Goal: Find specific page/section: Find specific page/section

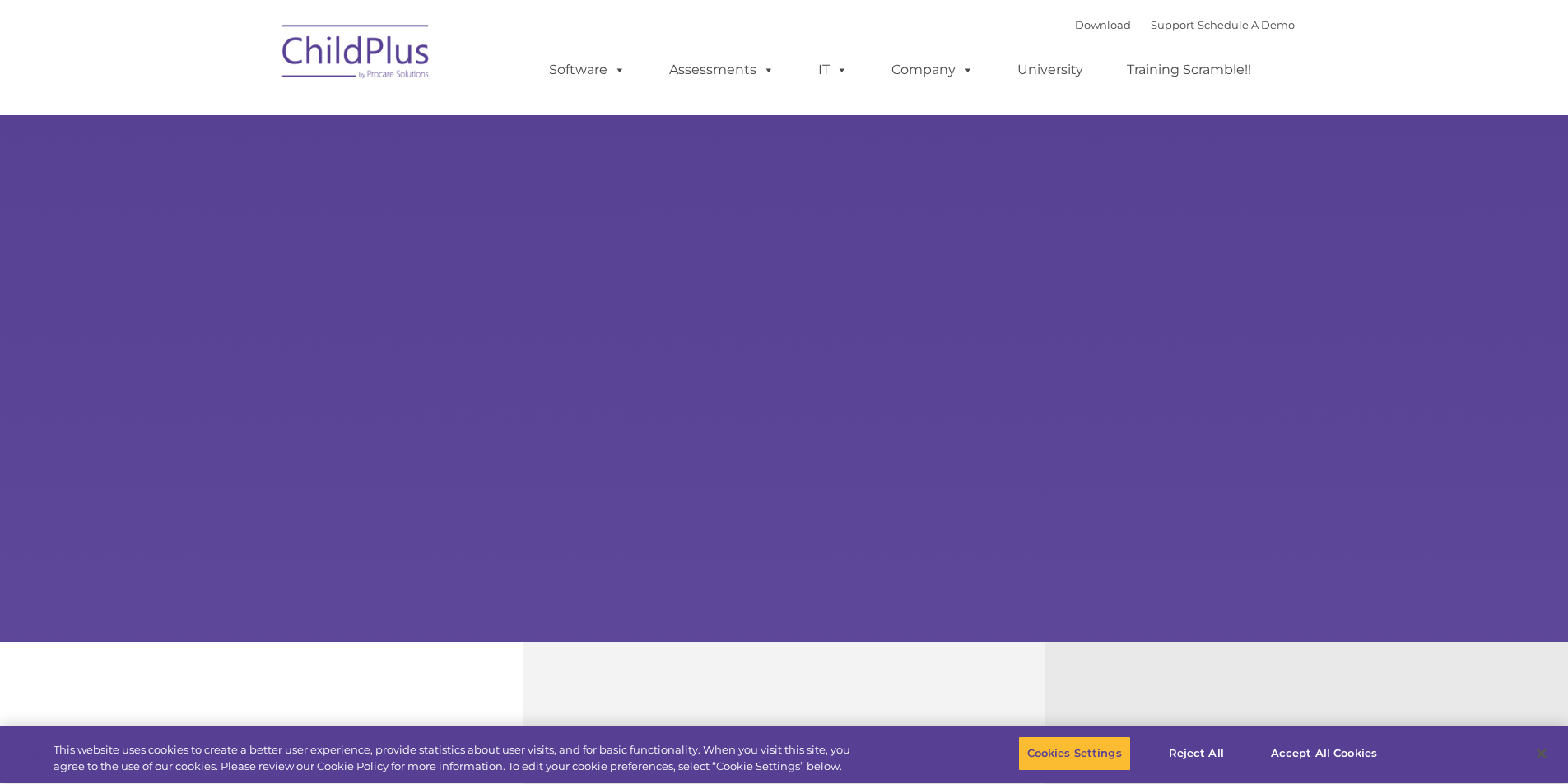
select select "MEDIUM"
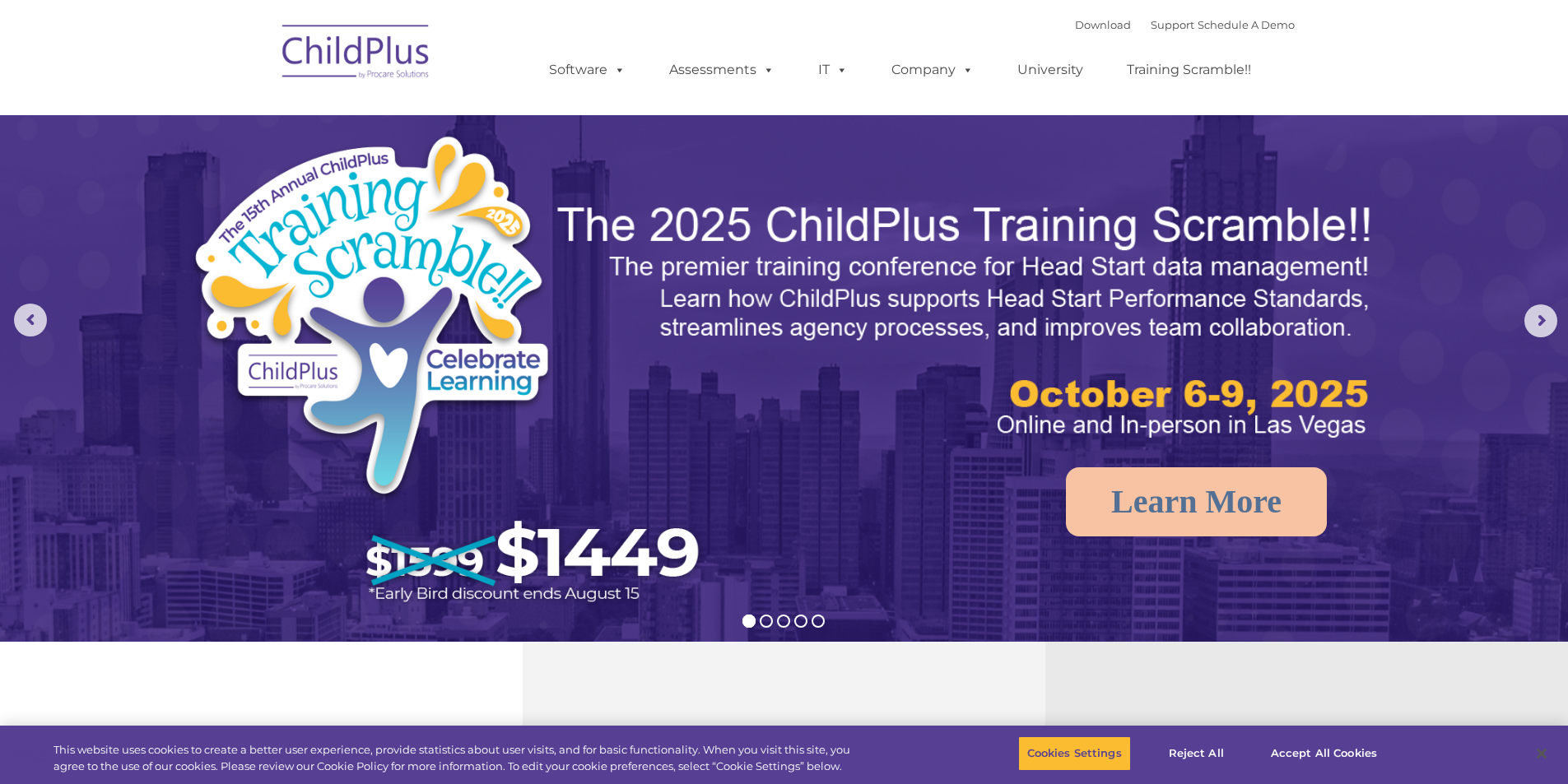
drag, startPoint x: 1463, startPoint y: 453, endPoint x: 1045, endPoint y: 107, distance: 542.9
click at [611, 63] on span at bounding box center [616, 70] width 18 height 16
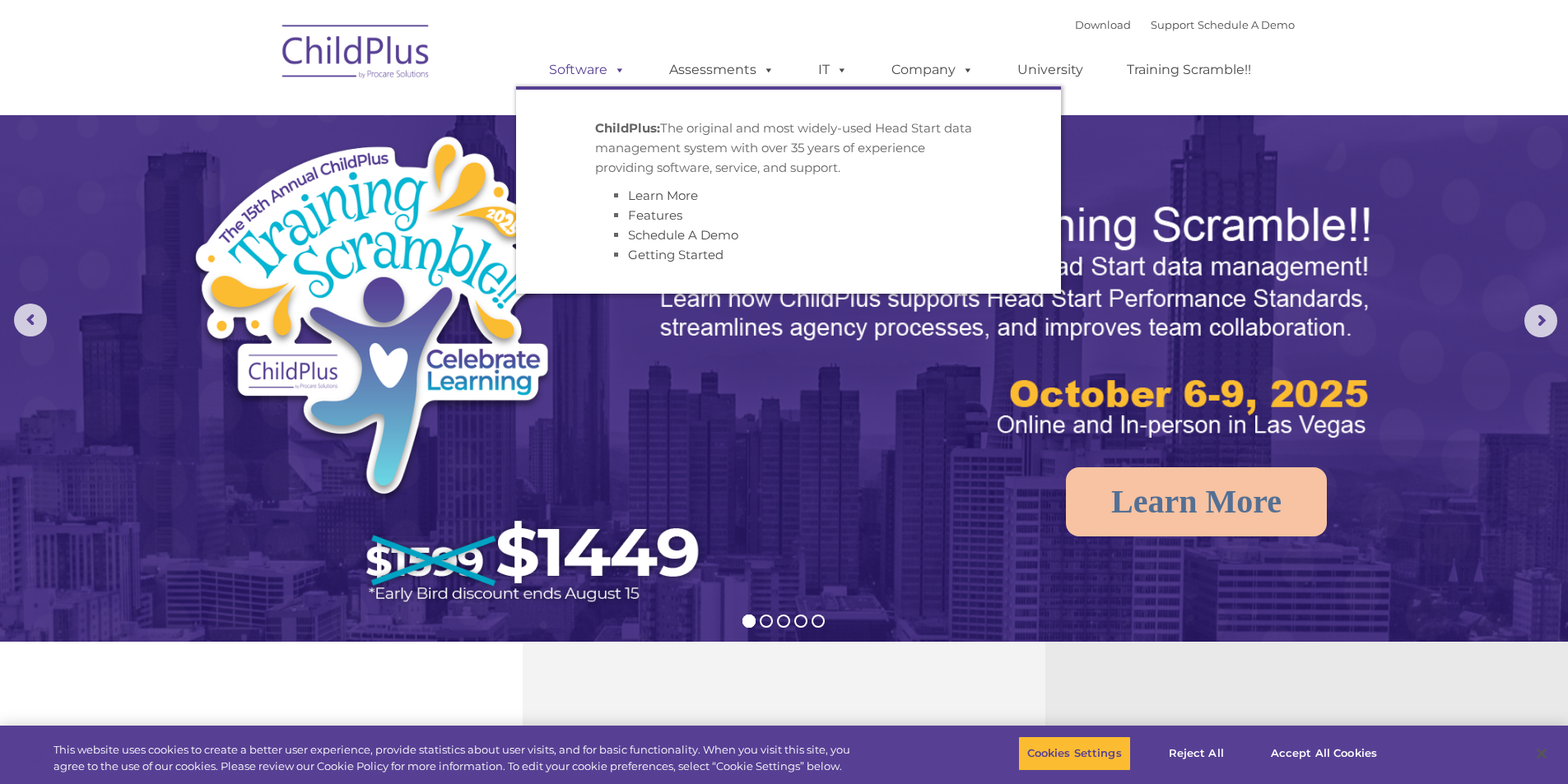
click at [588, 73] on link "Software" at bounding box center [586, 69] width 109 height 33
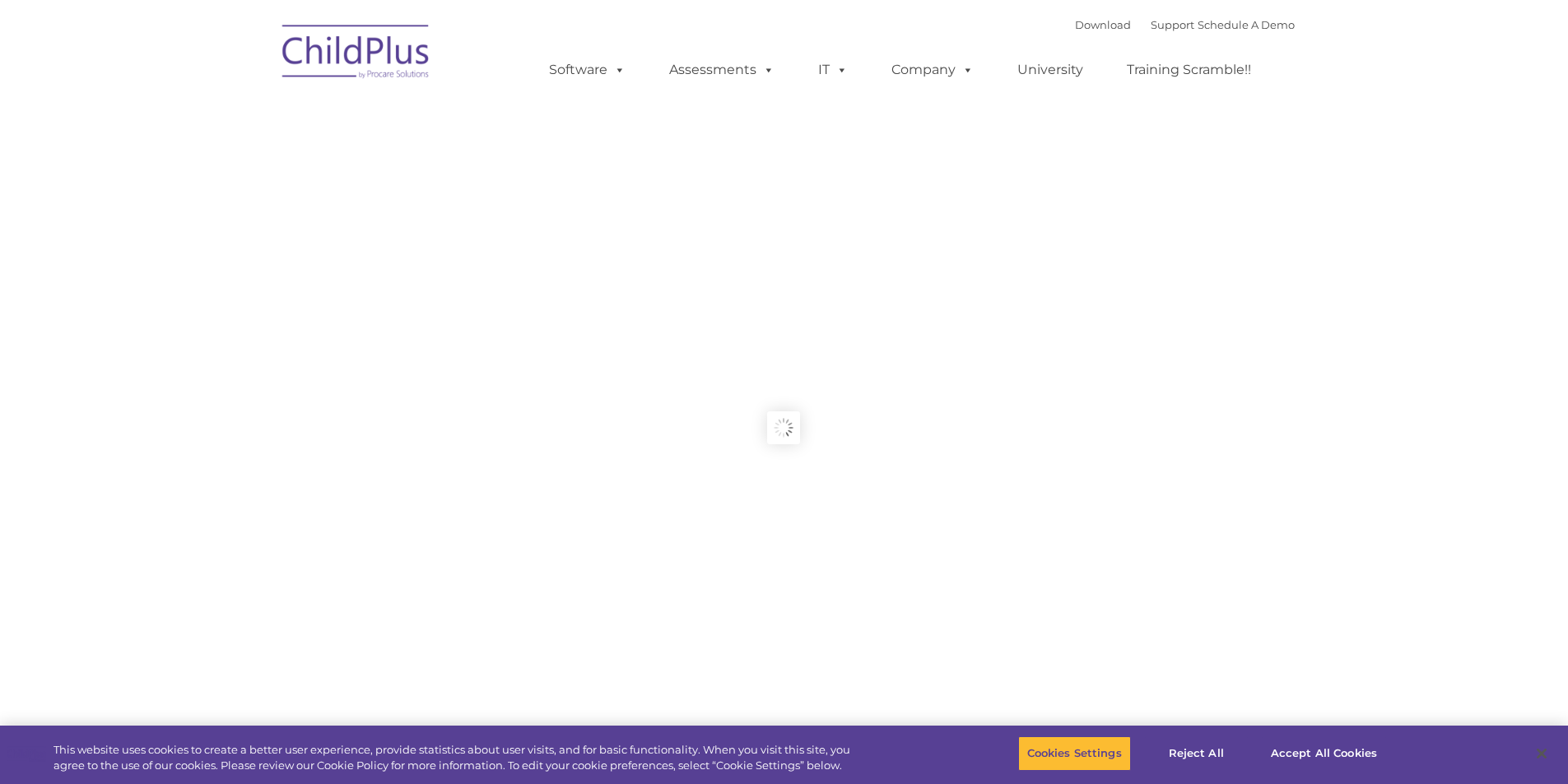
type input ""
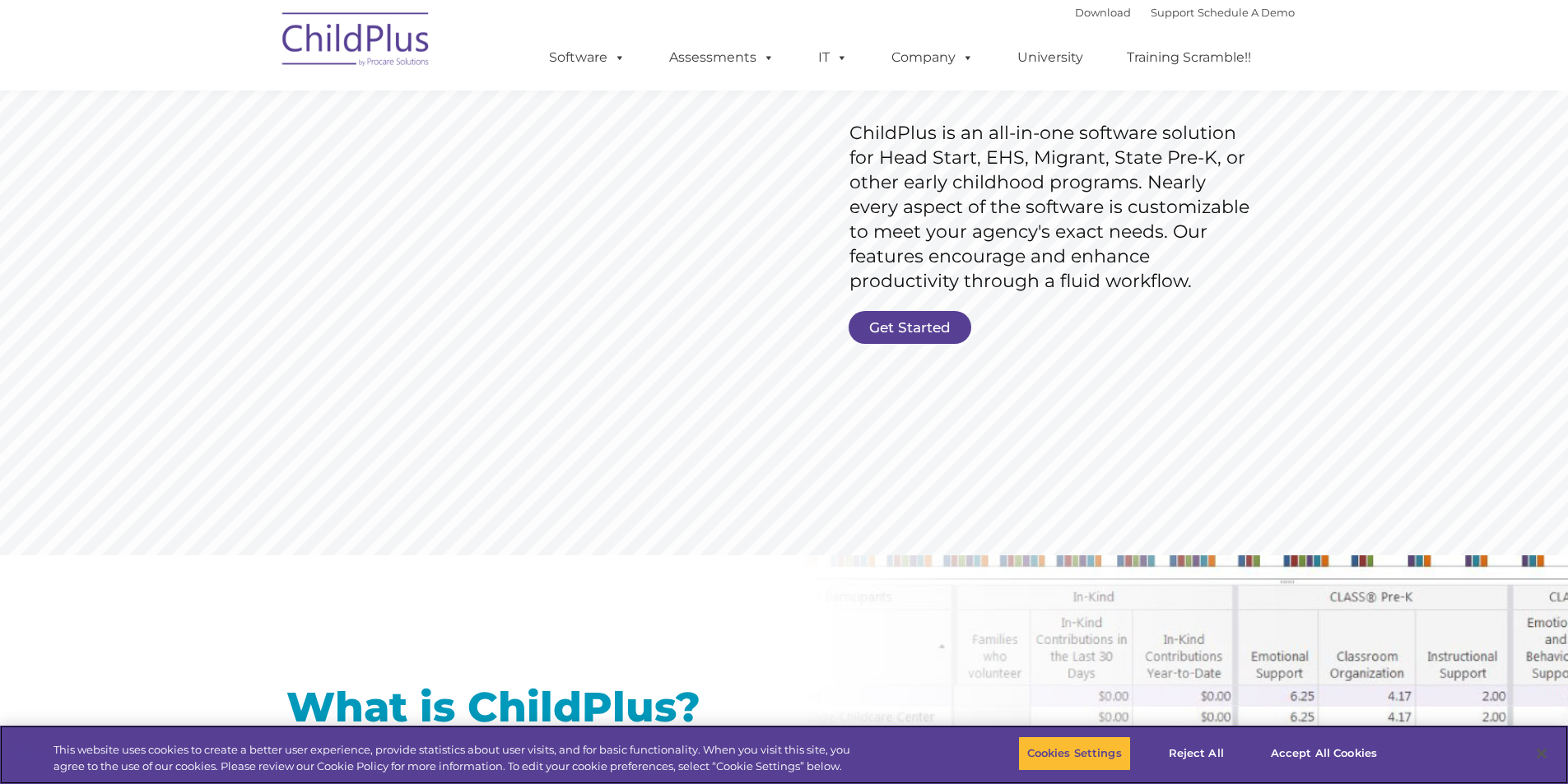
scroll to position [230, 0]
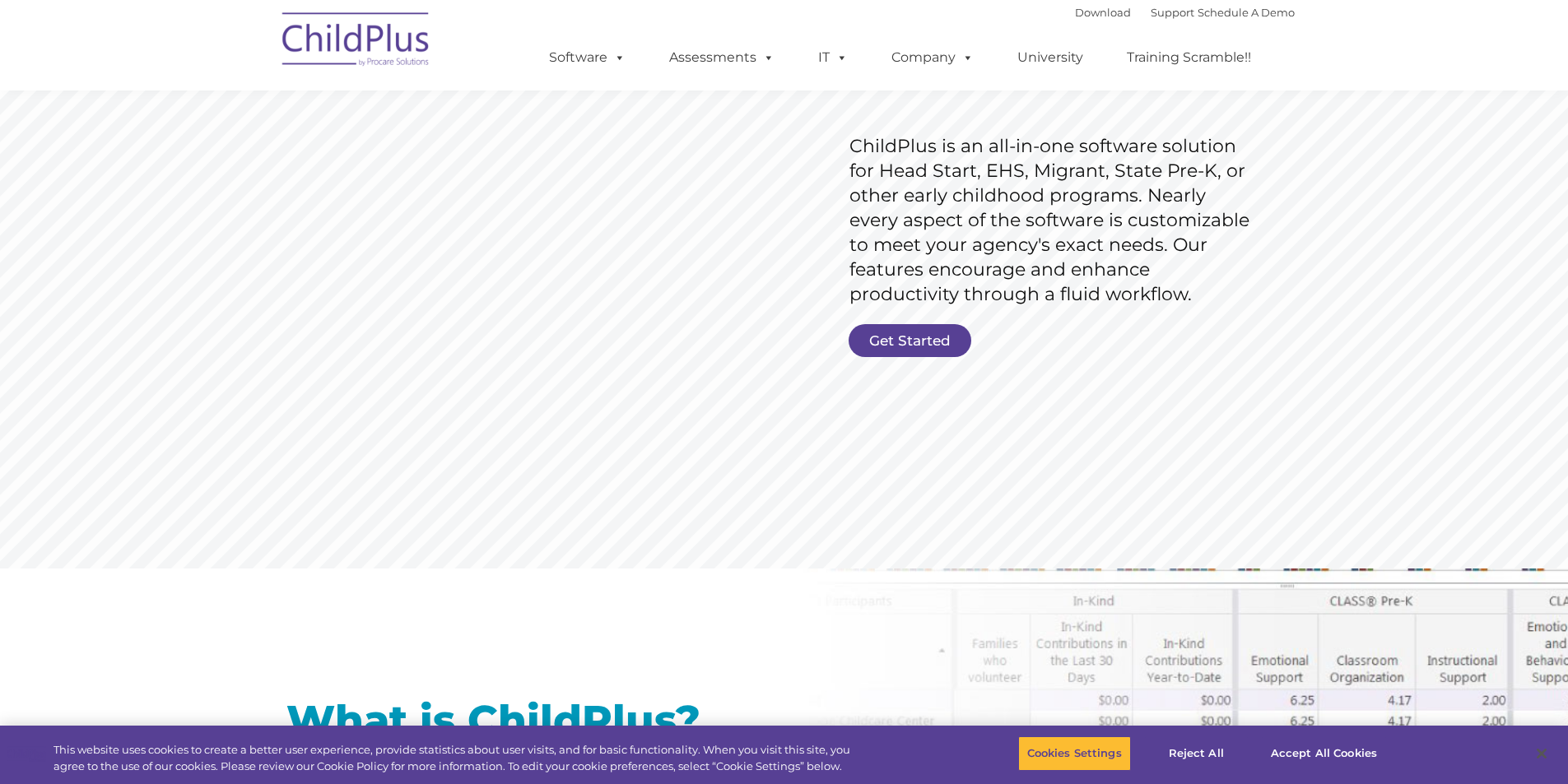
click at [885, 347] on link "Get Started" at bounding box center [909, 340] width 123 height 33
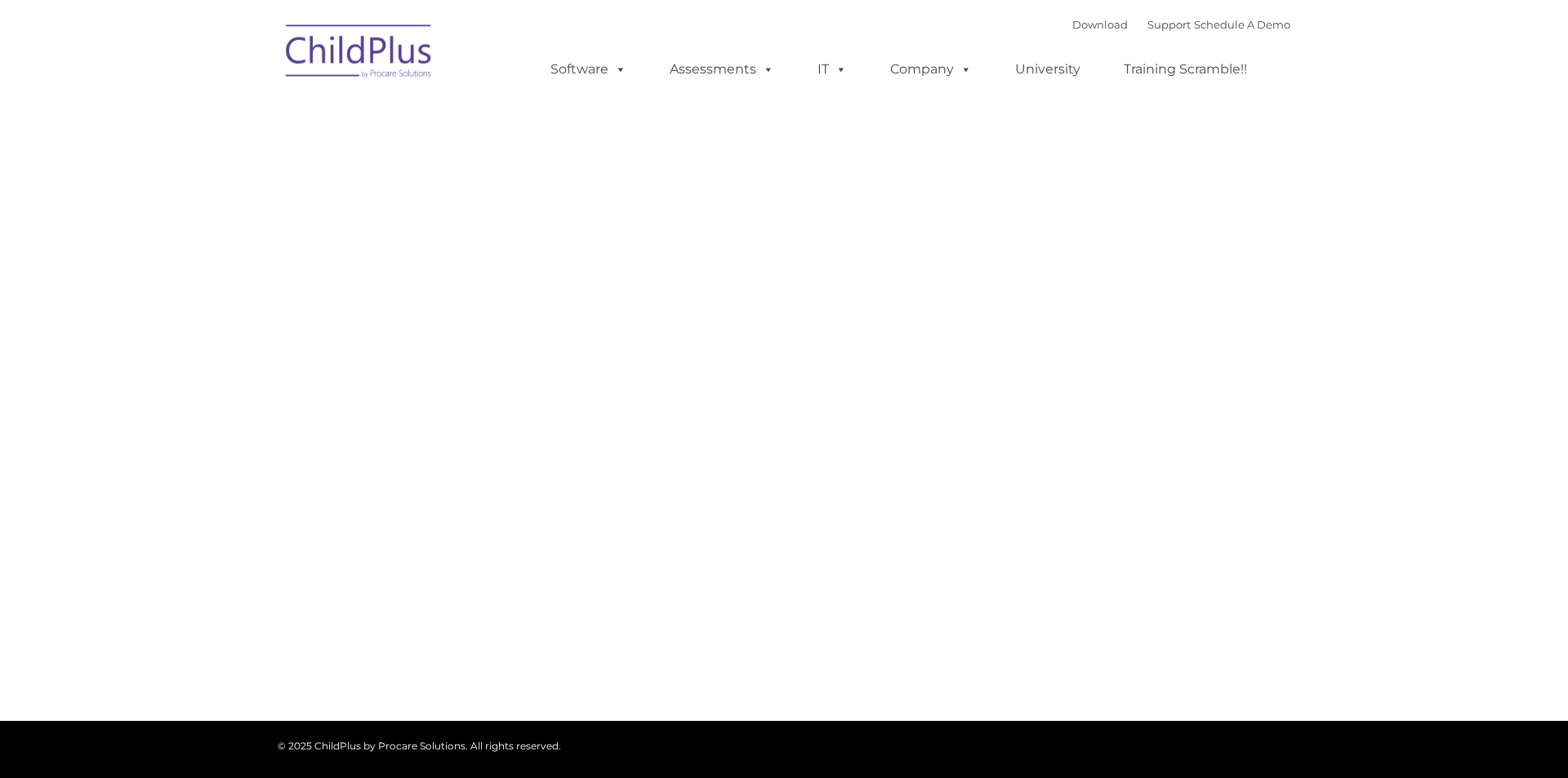
type input ""
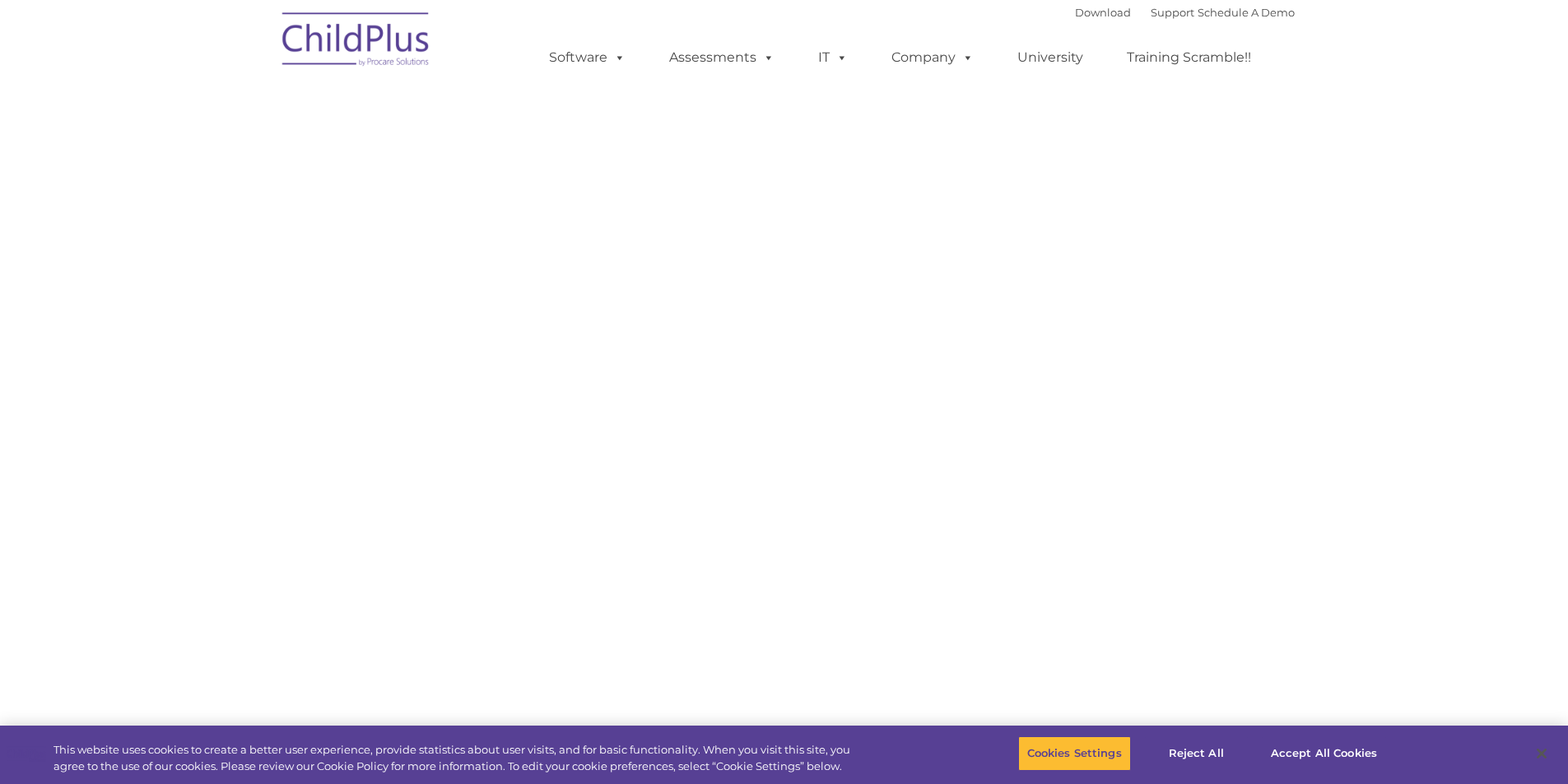
select select "MEDIUM"
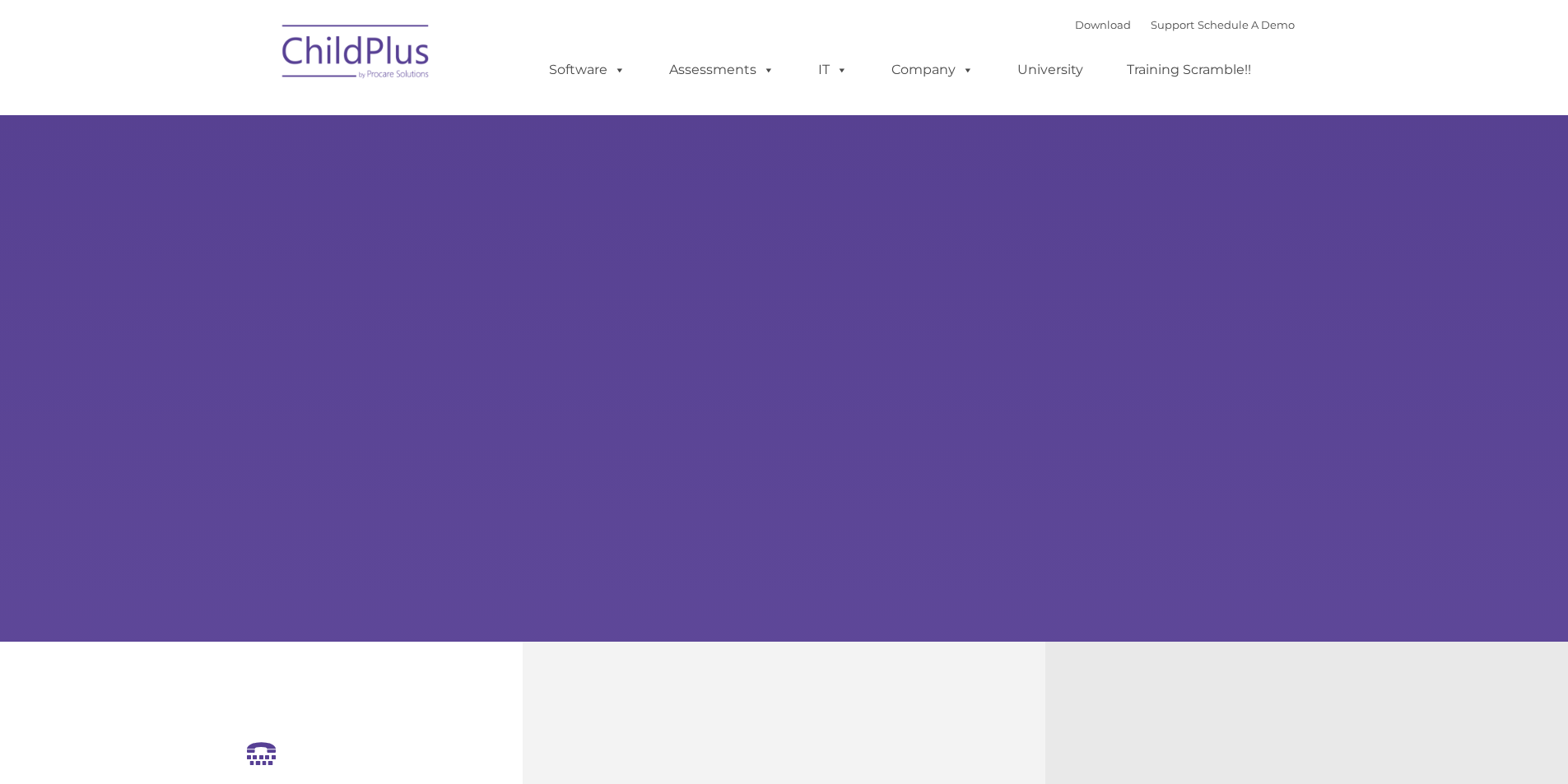
select select "MEDIUM"
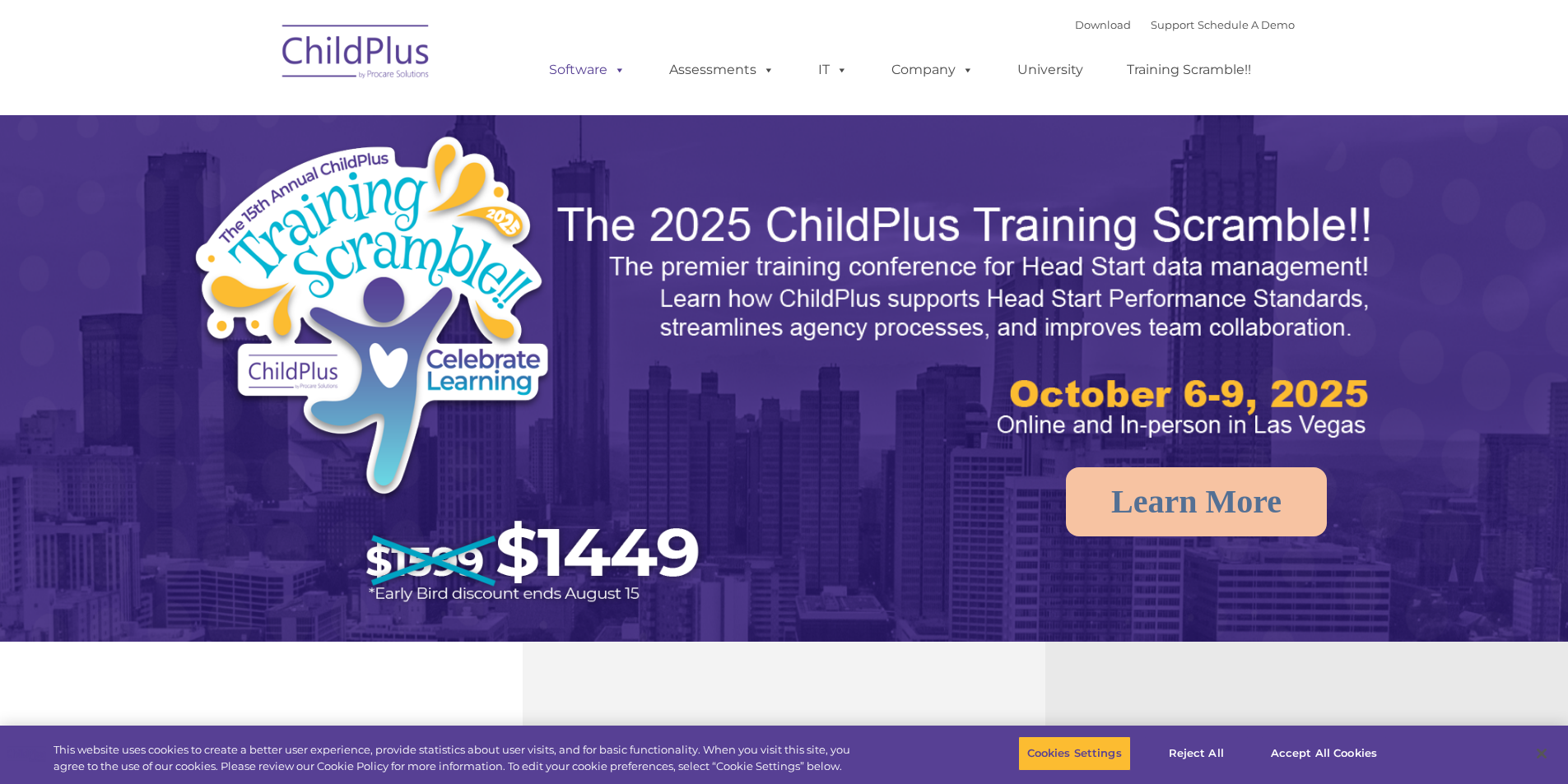
click at [578, 65] on link "Software" at bounding box center [586, 69] width 109 height 33
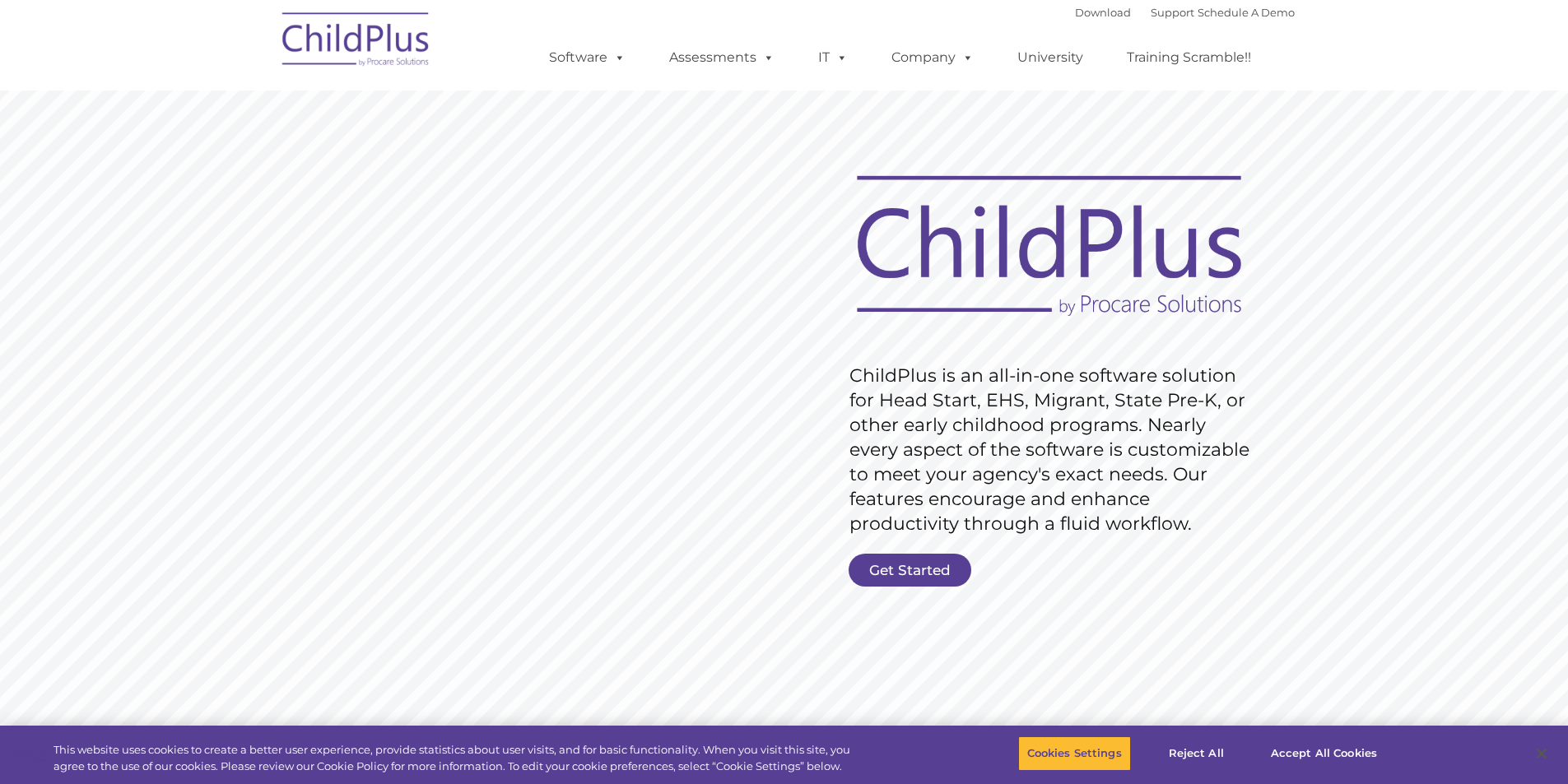
click at [922, 569] on link "Get Started" at bounding box center [909, 570] width 123 height 33
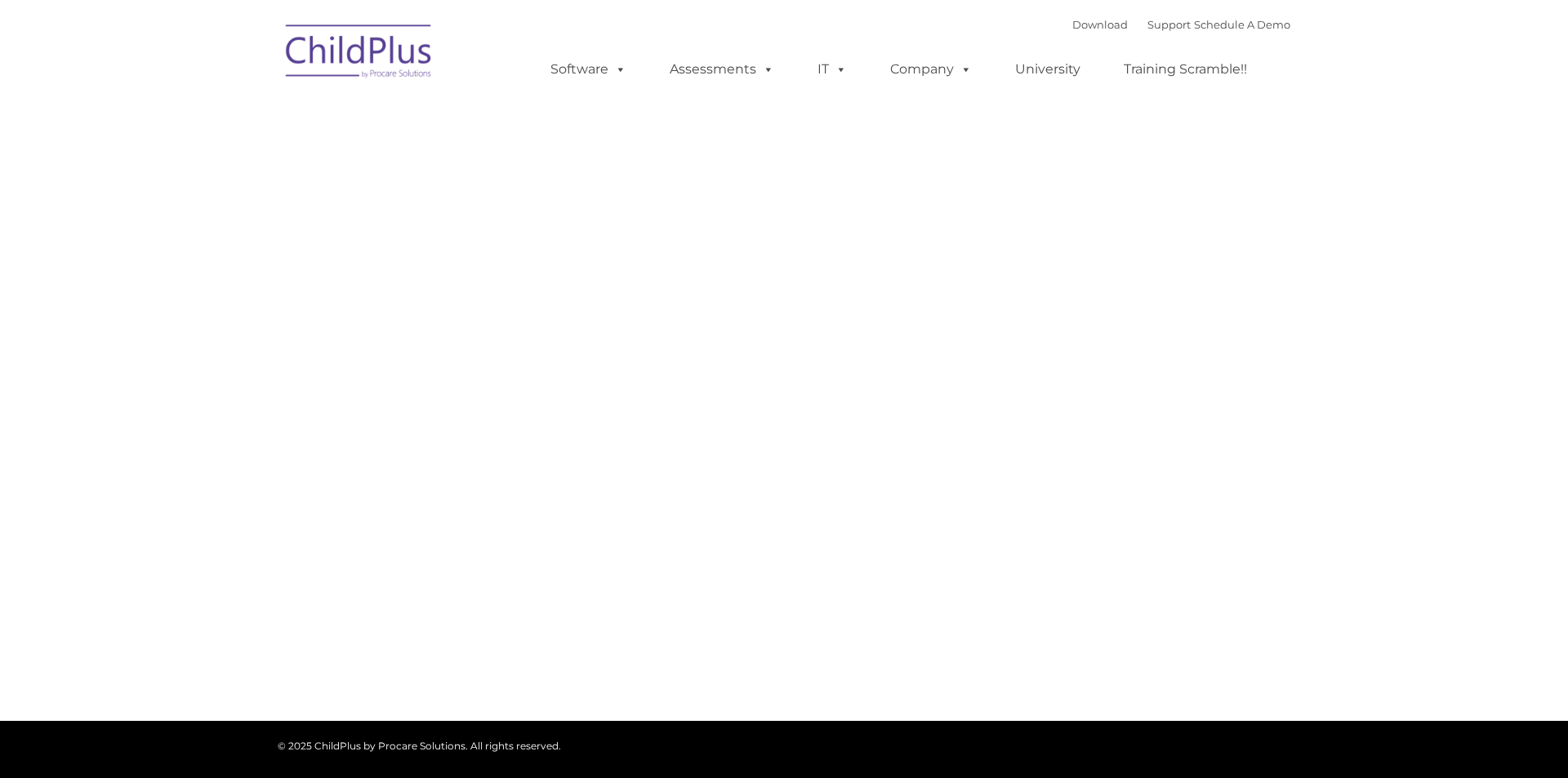
type input ""
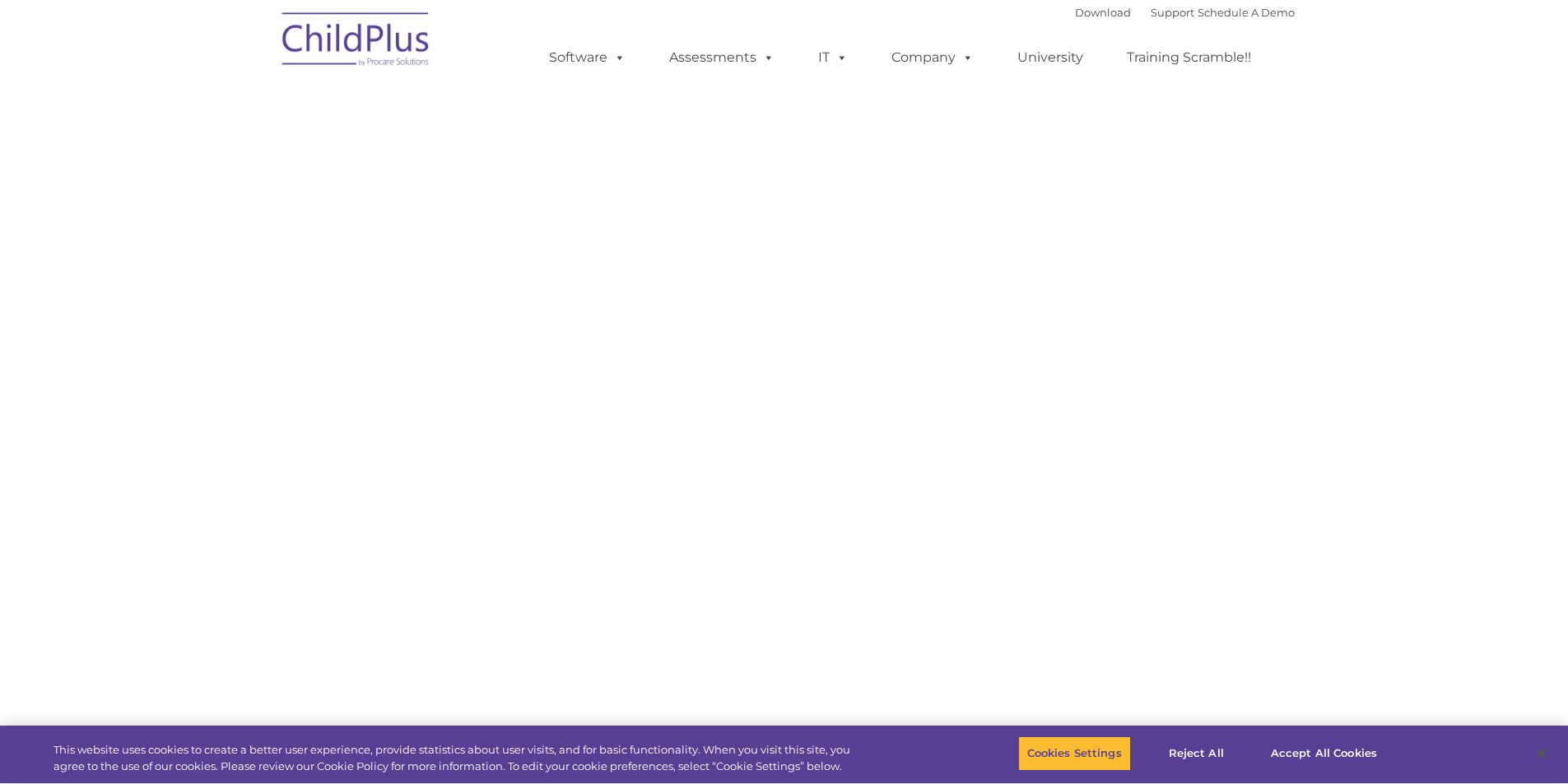
select select "MEDIUM"
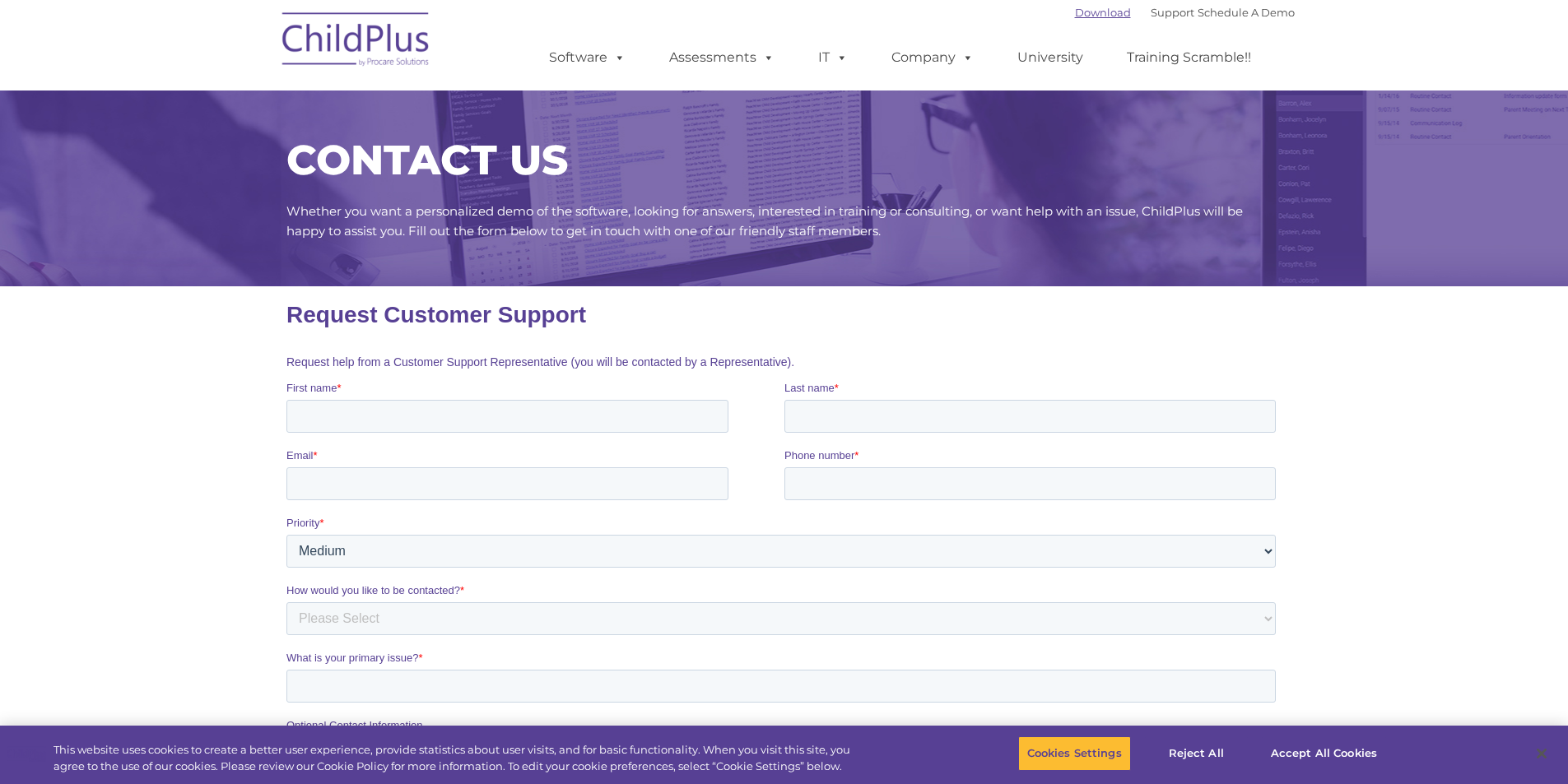
click at [1080, 18] on link "Download" at bounding box center [1103, 12] width 56 height 13
